Goal: Information Seeking & Learning: Learn about a topic

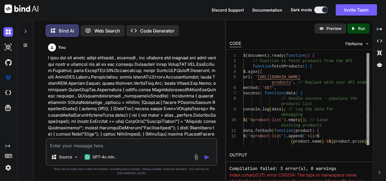
scroll to position [10917, 0]
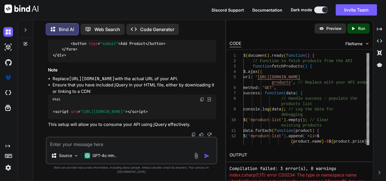
type textarea "}); // Initial fetch of products when the page loads fetchProducts(); });"
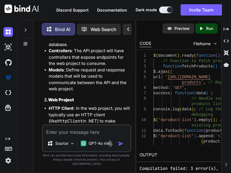
type textarea "x"
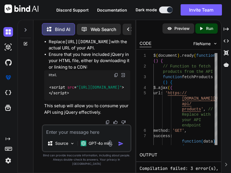
click at [82, 135] on textarea at bounding box center [86, 131] width 87 height 10
paste textarea "<div class="form-container" > <form id="formcreate" asp-action="RegisterAdmin" …"
type textarea "<div class="form-container" > <form id="formcreate" asp-action="RegisterAdmin" …"
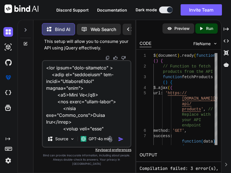
scroll to position [476, 0]
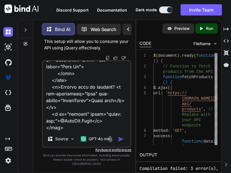
click at [78, 131] on textarea at bounding box center [86, 96] width 87 height 70
type textarea "x"
type textarea "<div class="form-container" > <form id="formcreate" asp-action="RegisterAdmin" …"
type textarea "x"
type textarea "<div class="form-container" > <form id="formcreate" asp-action="RegisterAdmin" …"
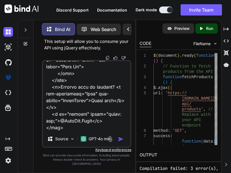
type textarea "x"
type textarea "<div class="form-container" > <form id="formcreate" asp-action="RegisterAdmin" …"
type textarea "x"
type textarea "<div class="form-container" > <form id="formcreate" asp-action="RegisterAdmin" …"
type textarea "x"
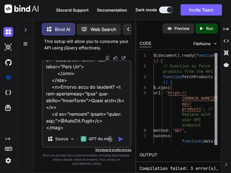
type textarea "<div class="form-container" > <form id="formcreate" asp-action="RegisterAdmin" …"
type textarea "x"
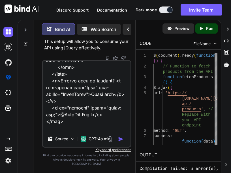
scroll to position [510, 0]
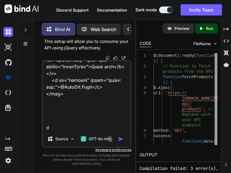
type textarea "<div class="form-container" > <form id="formcreate" asp-action="RegisterAdmin" …"
type textarea "x"
type textarea "<div class="form-container" > <form id="formcreate" asp-action="RegisterAdmin" …"
type textarea "x"
type textarea "<div class="form-container" > <form id="formcreate" asp-action="RegisterAdmin" …"
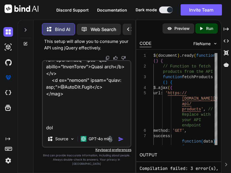
type textarea "x"
type textarea "<div class="form-container" > <form id="formcreate" asp-action="RegisterAdmin" …"
type textarea "x"
type textarea "<div class="form-container" > <form id="formcreate" asp-action="RegisterAdmin" …"
type textarea "x"
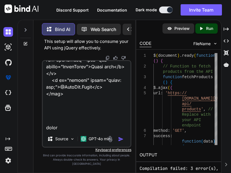
type textarea "<div class="form-container" > <form id="formcreate" asp-action="RegisterAdmin" …"
type textarea "x"
type textarea "<div class="form-container" > <form id="formcreate" asp-action="RegisterAdmin" …"
type textarea "x"
type textarea "<div class="form-container" > <form id="formcreate" asp-action="RegisterAdmin" …"
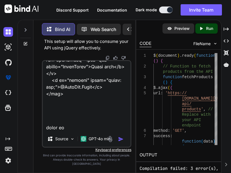
type textarea "x"
type textarea "<div class="form-container" > <form id="formcreate" asp-action="RegisterAdmin" …"
type textarea "x"
type textarea "<div class="form-container" > <form id="formcreate" asp-action="RegisterAdmin" …"
type textarea "x"
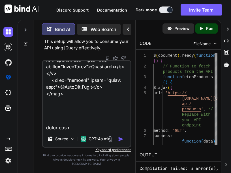
type textarea "<div class="form-container" > <form id="formcreate" asp-action="RegisterAdmin" …"
type textarea "x"
type textarea "<div class="form-container" > <form id="formcreate" asp-action="RegisterAdmin" …"
type textarea "x"
type textarea "<div class="form-container" > <form id="formcreate" asp-action="RegisterAdmin" …"
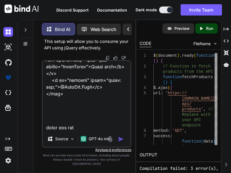
type textarea "x"
type textarea "<div class="form-container" > <form id="formcreate" asp-action="RegisterAdmin" …"
type textarea "x"
type textarea "<div class="form-container" > <form id="formcreate" asp-action="RegisterAdmin" …"
type textarea "x"
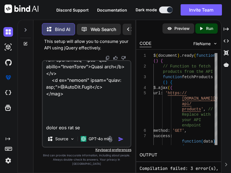
type textarea "<div class="form-container" > <form id="formcreate" asp-action="RegisterAdmin" …"
type textarea "x"
type textarea "<div class="form-container" > <form id="formcreate" asp-action="RegisterAdmin" …"
type textarea "x"
type textarea "<div class="form-container" > <form id="formcreate" asp-action="RegisterAdmin" …"
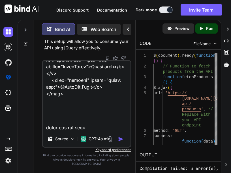
type textarea "x"
type textarea "<div class="form-container" > <form id="formcreate" asp-action="RegisterAdmin" …"
type textarea "x"
type textarea "<div class="form-container" > <form id="formcreate" asp-action="RegisterAdmin" …"
type textarea "x"
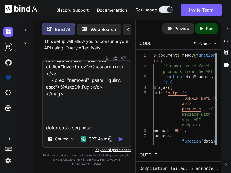
type textarea "<div class="form-container" > <form id="formcreate" asp-action="RegisterAdmin" …"
type textarea "x"
type textarea "<div class="form-container" > <form id="formcreate" asp-action="RegisterAdmin" …"
type textarea "x"
type textarea "<div class="form-container" > <form id="formcreate" asp-action="RegisterAdmin" …"
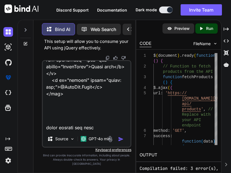
type textarea "x"
type textarea "<div class="form-container" > <form id="formcreate" asp-action="RegisterAdmin" …"
type textarea "x"
type textarea "<div class="form-container" > <form id="formcreate" asp-action="RegisterAdmin" …"
type textarea "x"
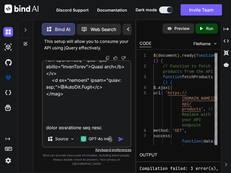
type textarea "<div class="form-container" > <form id="formcreate" asp-action="RegisterAdmin" …"
type textarea "x"
type textarea "<div class="form-container" > <form id="formcreate" asp-action="RegisterAdmin" …"
type textarea "x"
type textarea "<div class="form-container" > <form id="formcreate" asp-action="RegisterAdmin" …"
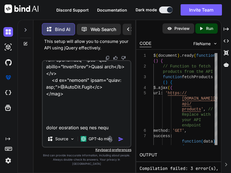
type textarea "x"
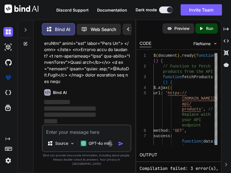
scroll to position [18700, 0]
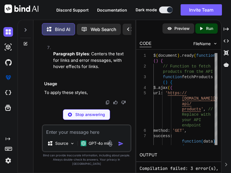
type textarea "x"
type textarea "underline; } #message { text-align: center; margin-top: 10px; }"
type textarea "x"
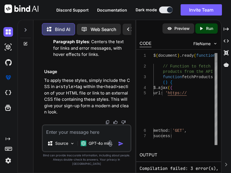
type textarea "text-decoration: underline; } #message { text-align: center; margin-top: 10px; }"
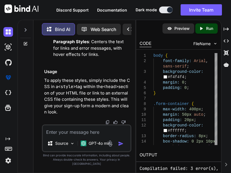
scroll to position [19011, 0]
click at [67, 135] on textarea at bounding box center [86, 131] width 87 height 10
type textarea "i"
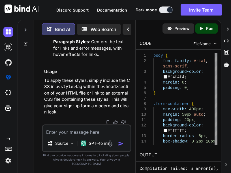
type textarea "x"
type textarea "in"
type textarea "x"
type textarea "in"
type textarea "x"
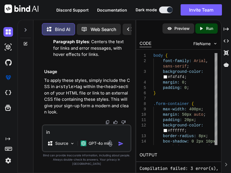
type textarea "in h"
type textarea "x"
type textarea "in ht"
type textarea "x"
type textarea "in htm"
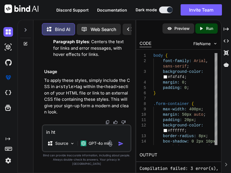
type textarea "x"
type textarea "in html"
type textarea "x"
type textarea "in html"
type textarea "x"
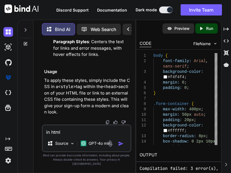
type textarea "in html h"
type textarea "x"
type textarea "in html ho"
type textarea "x"
type textarea "in html how"
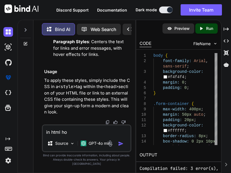
type textarea "x"
type textarea "in html how"
type textarea "x"
type textarea "in html how t"
type textarea "x"
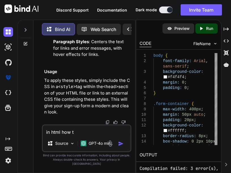
type textarea "in html how to"
type textarea "x"
type textarea "in html how to"
type textarea "x"
type textarea "in html how to m"
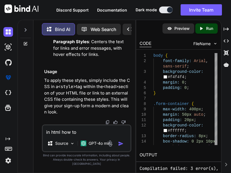
type textarea "x"
type textarea "in html how to ma"
type textarea "x"
type textarea "in html how to mak"
type textarea "x"
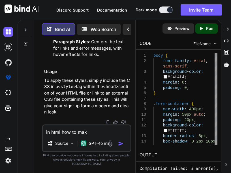
type textarea "in html how to make"
type textarea "x"
type textarea "in html how to make"
type textarea "x"
type textarea "in html how to make p"
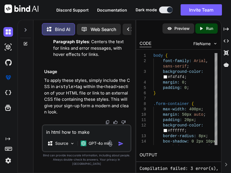
type textarea "x"
type textarea "in html how to make pa"
type textarea "x"
type textarea "in html how to make pas"
type textarea "x"
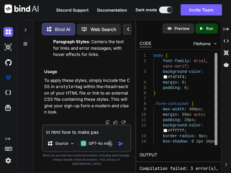
type textarea "in html how to make pass"
type textarea "x"
type textarea "in html how to make passw"
type textarea "x"
type textarea "in html how to make passwo"
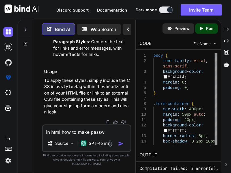
type textarea "x"
type textarea "in html how to make passwor"
type textarea "x"
type textarea "in html how to make password"
type textarea "x"
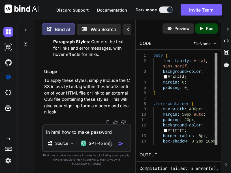
type textarea "in html how to make password"
type textarea "x"
type textarea "in html how to make password h"
type textarea "x"
type textarea "in html how to make password hi"
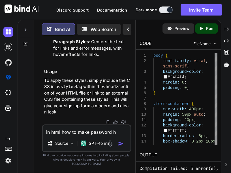
type textarea "x"
type textarea "in html how to make password hid"
type textarea "x"
type textarea "in html how to make password hide"
type textarea "x"
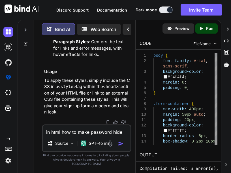
type textarea "in html how to make password hide"
type textarea "x"
type textarea "in html how to make password hide u"
type textarea "x"
type textarea "in html how to make password hide un"
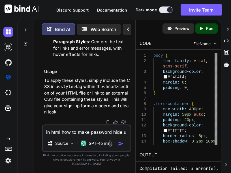
type textarea "x"
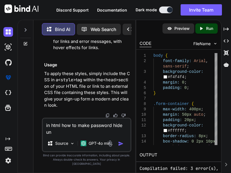
type textarea "in html how to make password hide unh"
type textarea "x"
type textarea "in html how to make password hide unhi"
type textarea "x"
type textarea "in html how to make password hide unhid"
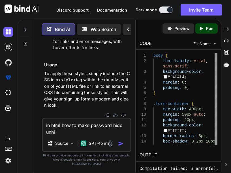
type textarea "x"
type textarea "in html how to make password hide unhide"
type textarea "x"
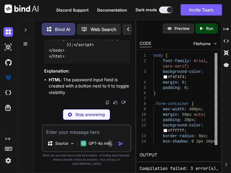
scroll to position [20005, 0]
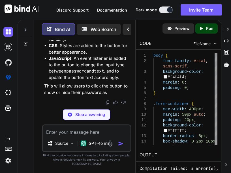
type textarea "x"
type textarea ">Show</button> <span id="ValidatePassword" style="color: red;"></span> </div>"
type textarea "x"
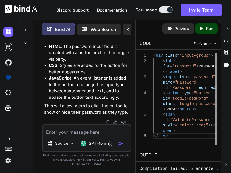
scroll to position [19977, 0]
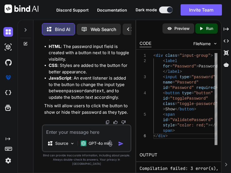
scroll to position [20146, 0]
click at [105, 136] on textarea at bounding box center [86, 131] width 87 height 10
type textarea "h"
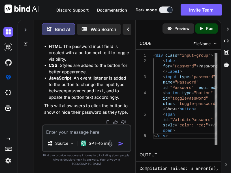
type textarea "x"
type textarea "ho"
type textarea "x"
type textarea "how"
type textarea "x"
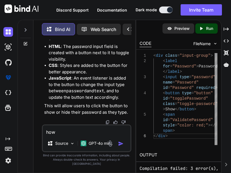
type textarea "how"
type textarea "x"
type textarea "how"
type textarea "x"
type textarea "ho"
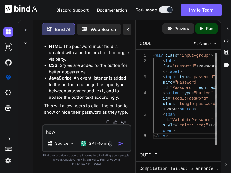
type textarea "x"
type textarea "h"
type textarea "x"
type textarea "i"
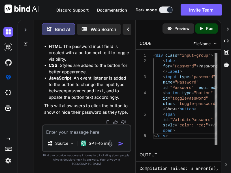
type textarea "x"
type textarea "i"
type textarea "x"
type textarea "i d"
type textarea "x"
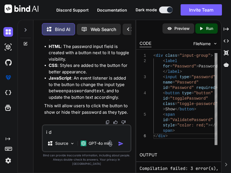
type textarea "i do"
type textarea "x"
type textarea "i d"
type textarea "x"
type textarea "i"
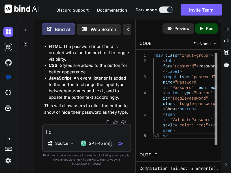
type textarea "x"
type textarea "i"
type textarea "x"
type textarea "i"
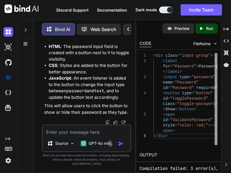
type textarea "x"
type textarea "i"
type textarea "x"
type textarea "i w"
type textarea "x"
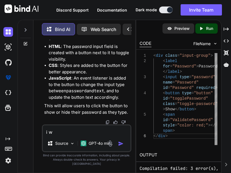
type textarea "i wa"
type textarea "x"
type textarea "i wan"
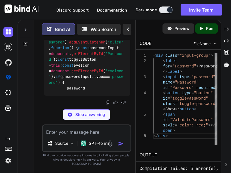
scroll to position [21061, 0]
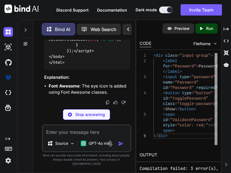
scroll to position [22251, 0]
